Goal: Communication & Community: Answer question/provide support

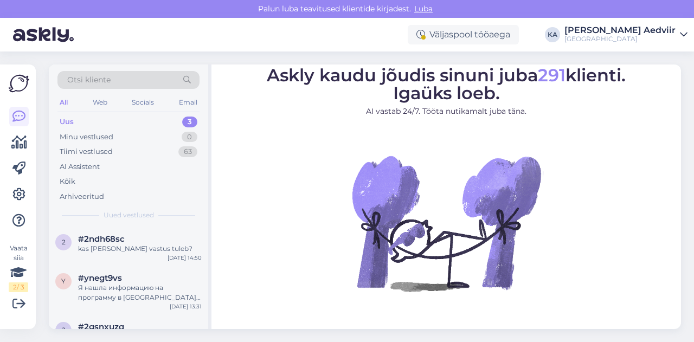
click at [94, 121] on div "Uus 3" at bounding box center [128, 121] width 142 height 15
click at [114, 242] on span "#2ndh68sc" at bounding box center [101, 239] width 47 height 10
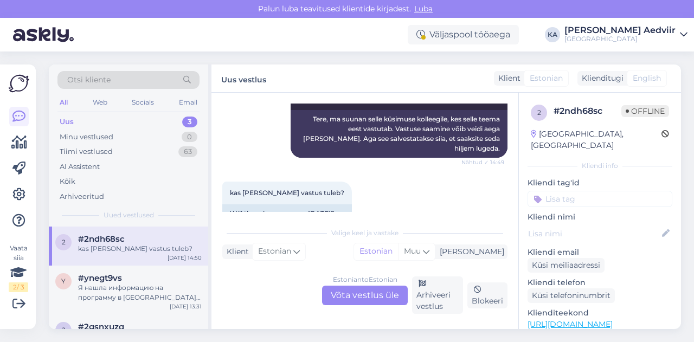
scroll to position [220, 0]
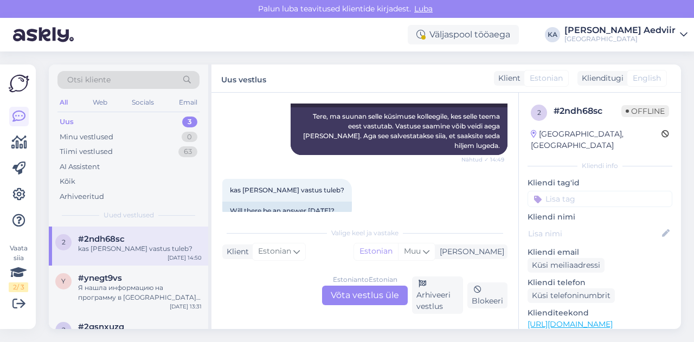
click at [370, 293] on div "Estonian to Estonian Võta vestlus üle" at bounding box center [365, 296] width 86 height 20
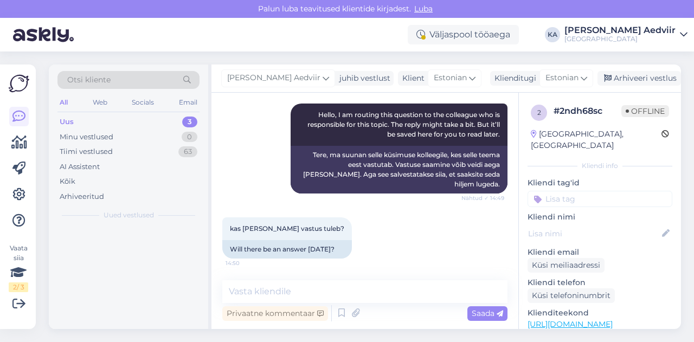
scroll to position [161, 0]
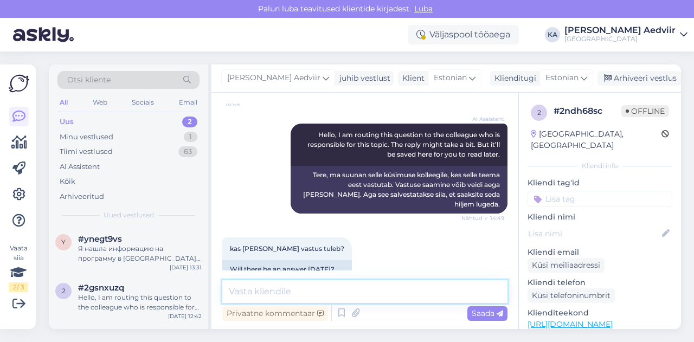
click at [324, 296] on textarea at bounding box center [364, 291] width 285 height 23
type textarea "K"
type textarea "P"
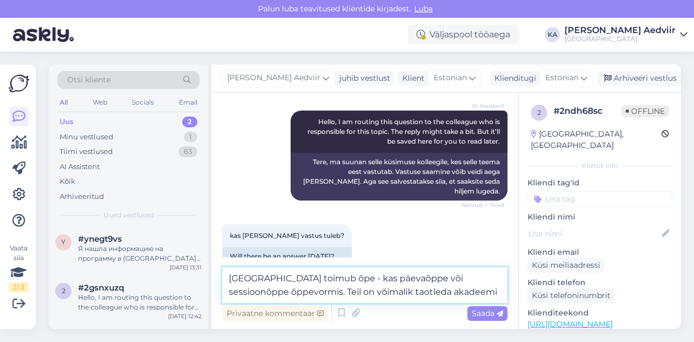
scroll to position [188, 0]
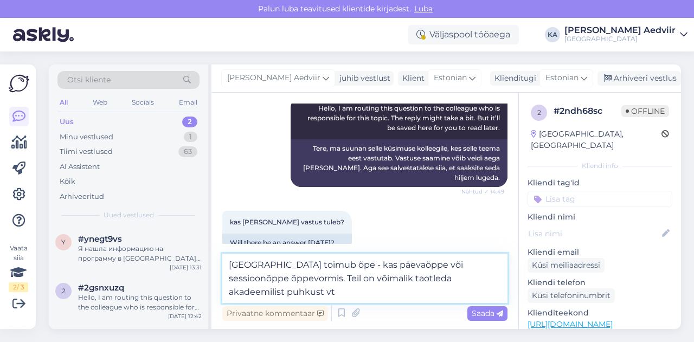
paste textarea "[URL][DOMAIN_NAME]"
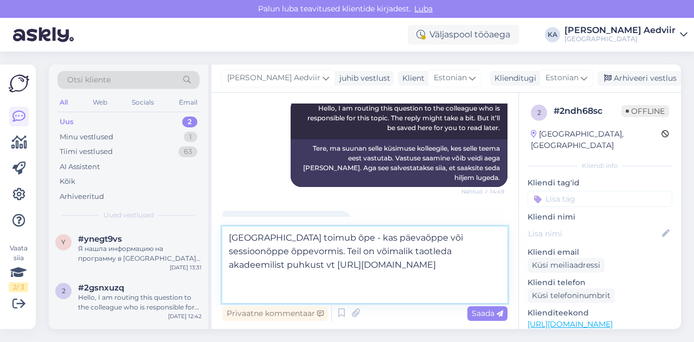
scroll to position [215, 0]
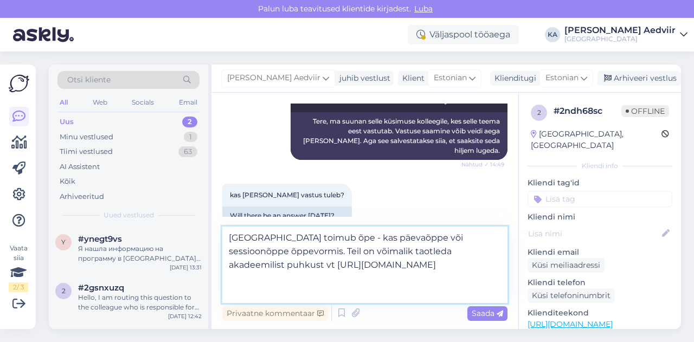
click at [348, 253] on textarea "[GEOGRAPHIC_DATA] toimub õpe - kas päevaõppe või sessioonõppe õppevormis. Teil …" at bounding box center [364, 265] width 285 height 76
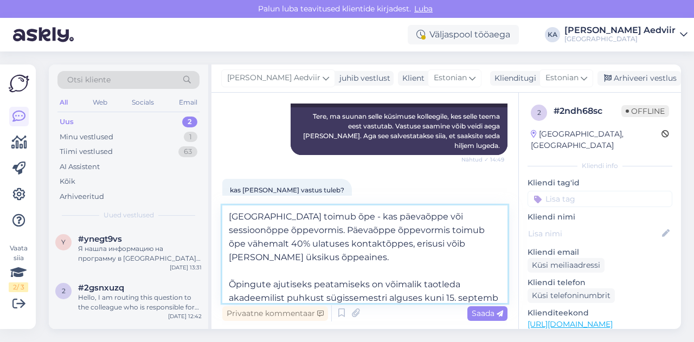
scroll to position [14, 0]
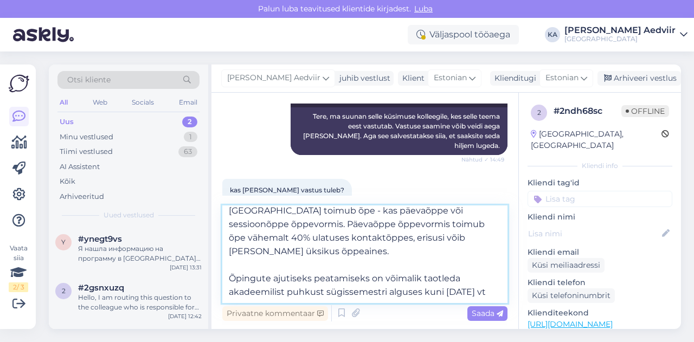
paste textarea "[URL][DOMAIN_NAME]"
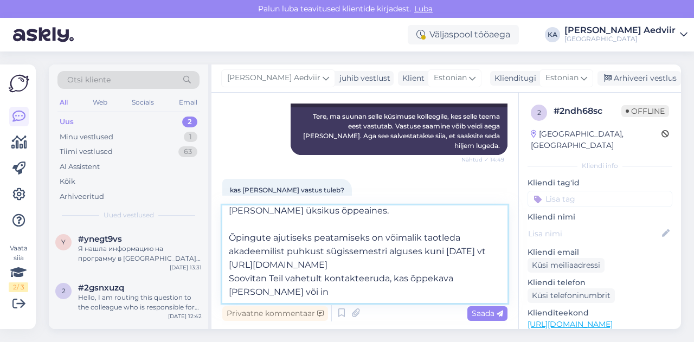
scroll to position [68, 0]
paste textarea "[URL][DOMAIN_NAME]"
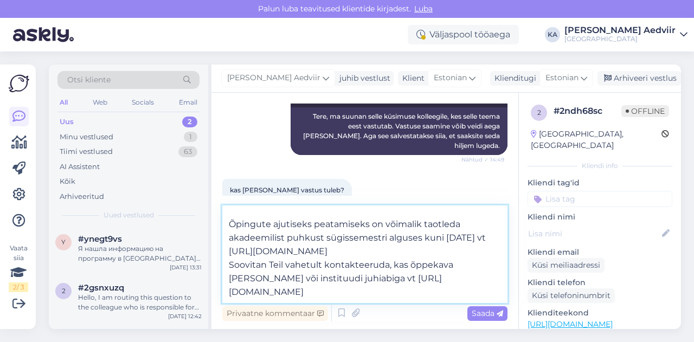
scroll to position [95, 0]
click at [328, 272] on textarea "[GEOGRAPHIC_DATA] toimub õpe - kas päevaõppe või sessioonõppe õppevormis. Päeva…" at bounding box center [364, 255] width 285 height 98
type textarea "[GEOGRAPHIC_DATA] toimub õpe - kas päevaõppe või sessioonõppe õppevormis. Päeva…"
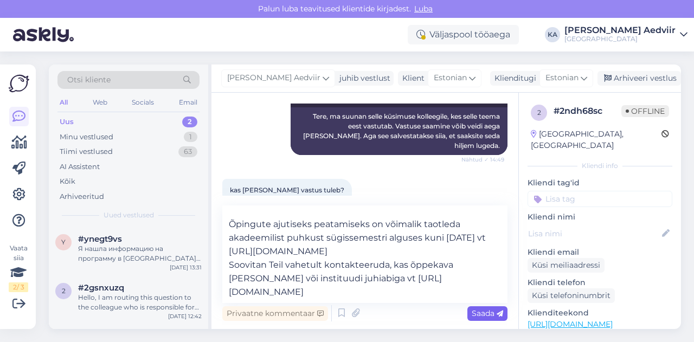
click at [481, 319] on div "Saada" at bounding box center [487, 313] width 40 height 15
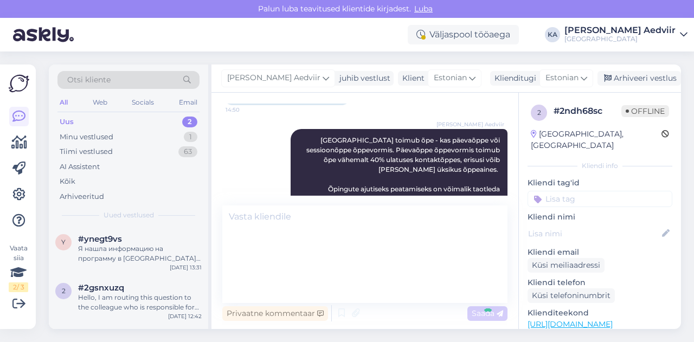
scroll to position [0, 0]
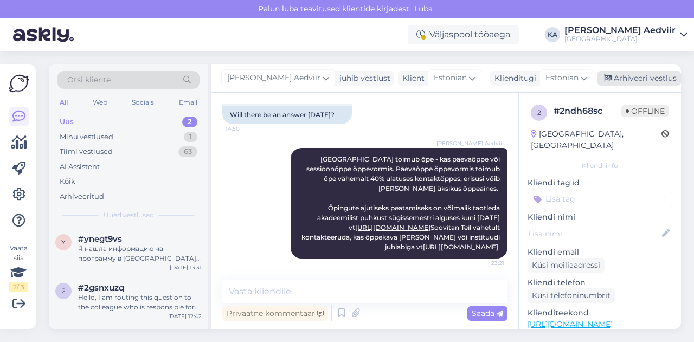
click at [620, 78] on div "Arhiveeri vestlus" at bounding box center [640, 78] width 84 height 15
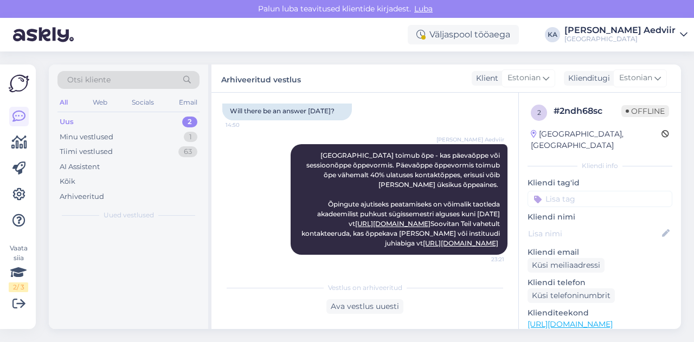
scroll to position [338, 0]
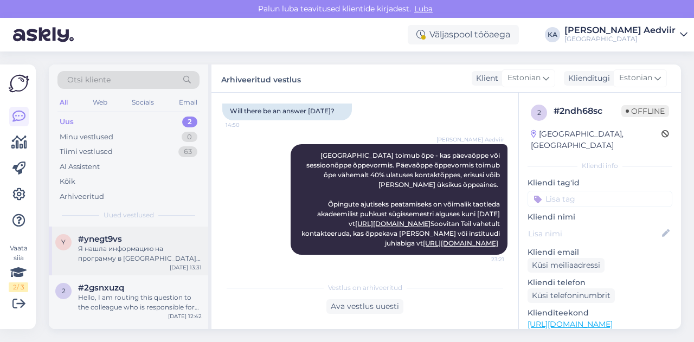
click at [140, 247] on div "Я нашла информацию на программу в [GEOGRAPHIC_DATA] и Мыдрику, поступила в [GEO…" at bounding box center [140, 254] width 124 height 20
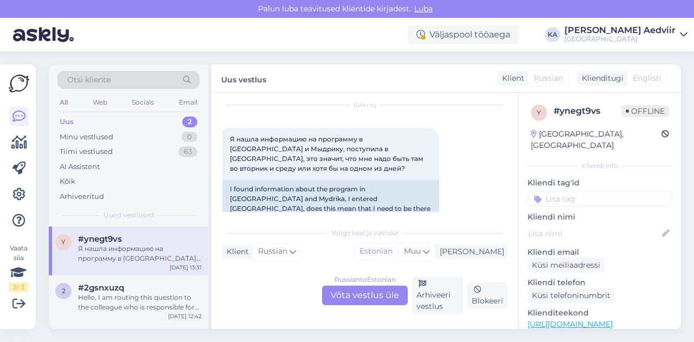
scroll to position [351, 0]
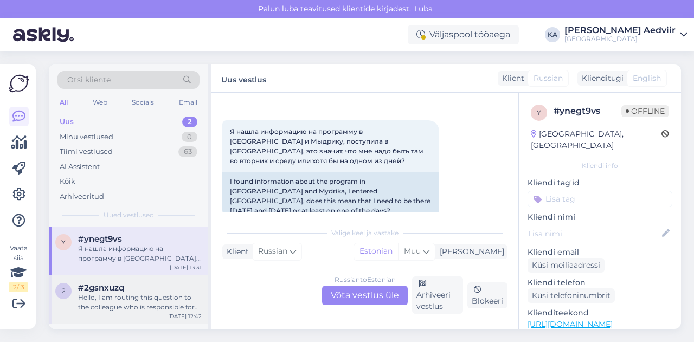
click at [106, 299] on div "Hello, I am routing this question to the colleague who is responsible for this …" at bounding box center [140, 303] width 124 height 20
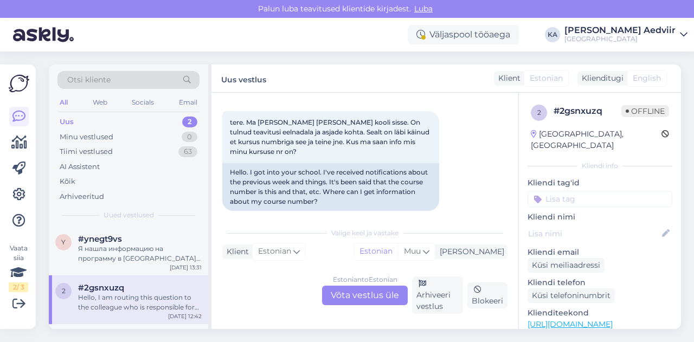
scroll to position [60, 0]
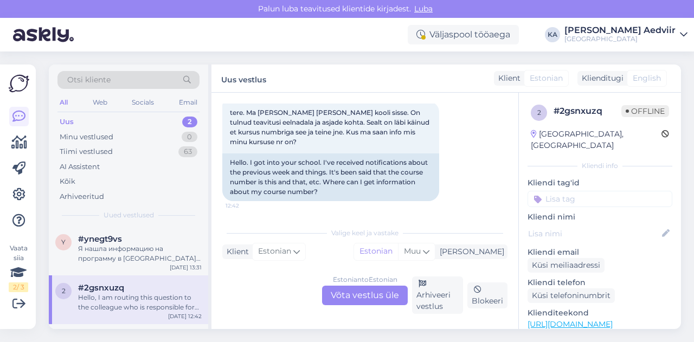
click at [358, 297] on div "Estonian to Estonian Võta vestlus üle" at bounding box center [365, 296] width 86 height 20
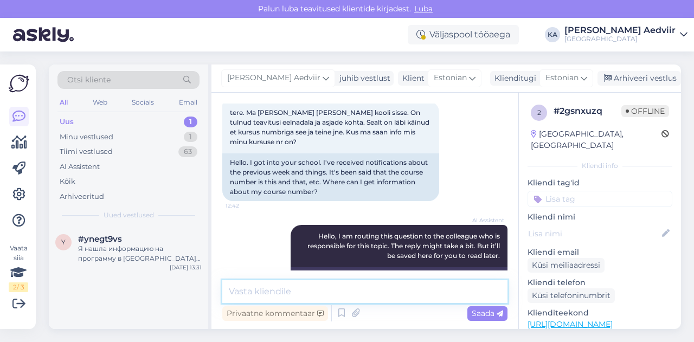
click at [315, 290] on textarea at bounding box center [364, 291] width 285 height 23
type textarea "T"
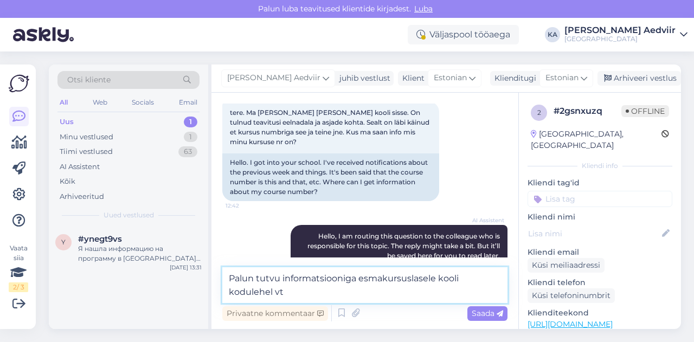
paste textarea "[URL][DOMAIN_NAME]"
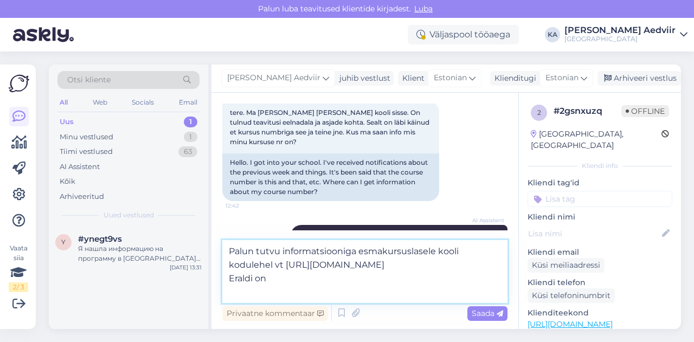
click at [438, 252] on textarea "Palun tutvu informatsiooniga esmakursuslasele kooli kodulehel vt [URL][DOMAIN_N…" at bounding box center [364, 271] width 285 height 63
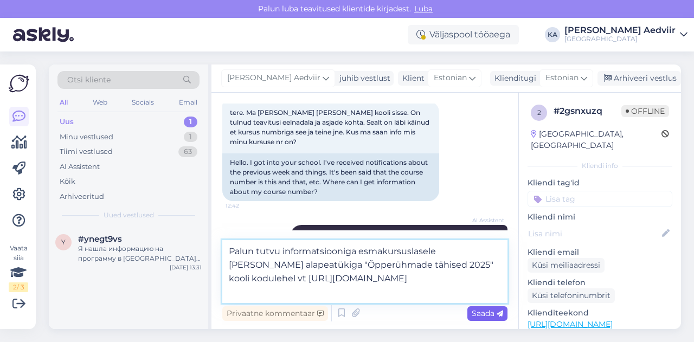
type textarea "Palun tutvu informatsiooniga esmakursuslasele [PERSON_NAME] alapeatükiga "Õpper…"
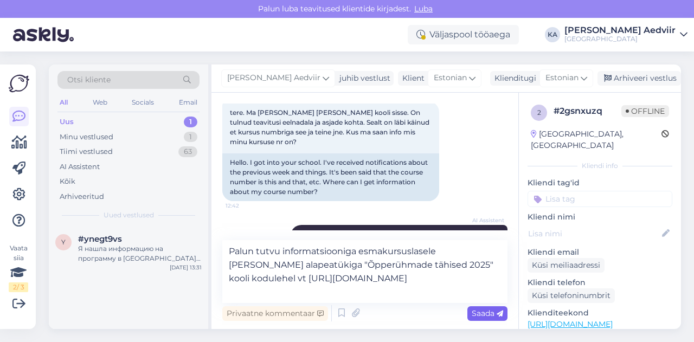
click at [487, 313] on span "Saada" at bounding box center [487, 314] width 31 height 10
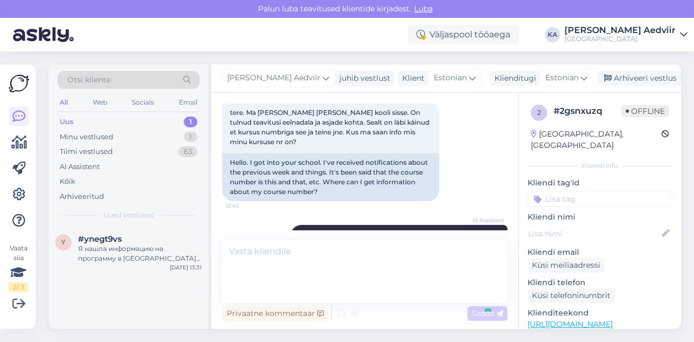
scroll to position [162, 0]
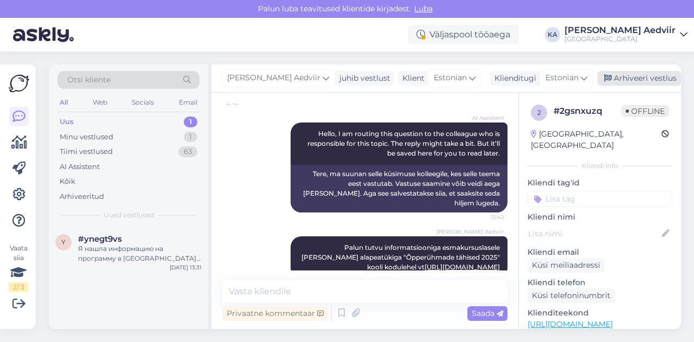
click at [628, 78] on div "Arhiveeri vestlus" at bounding box center [640, 78] width 84 height 15
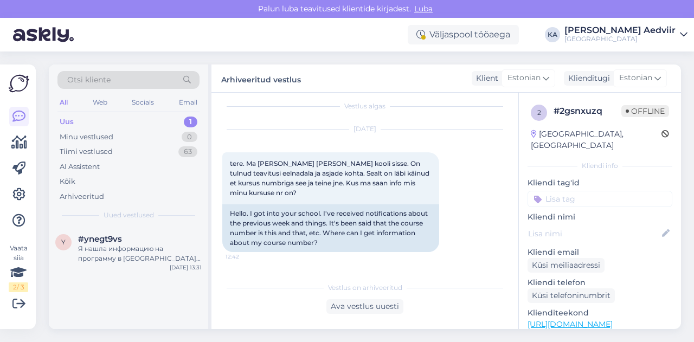
scroll to position [2, 0]
